Goal: Navigation & Orientation: Understand site structure

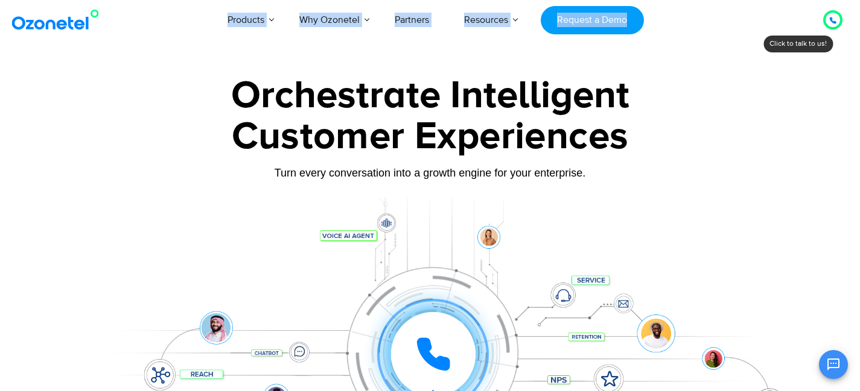
drag, startPoint x: 827, startPoint y: 22, endPoint x: 820, endPoint y: 131, distance: 108.8
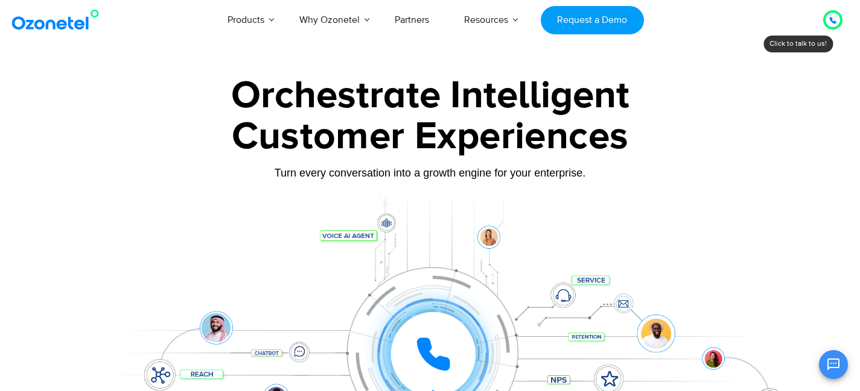
click at [740, 89] on div "Orchestrate Intelligent" at bounding box center [430, 96] width 754 height 39
click at [734, 12] on div "Products AI & CX Voice AI Agents Agent Assist Voice of Customer Quality Audits …" at bounding box center [500, 20] width 701 height 40
click at [248, 73] on div at bounding box center [430, 270] width 860 height 411
click at [137, 194] on div "Orchestrate Intelligent Customer Experiences Turn every conversation into a gro…" at bounding box center [430, 276] width 754 height 399
